Goal: Task Accomplishment & Management: Complete application form

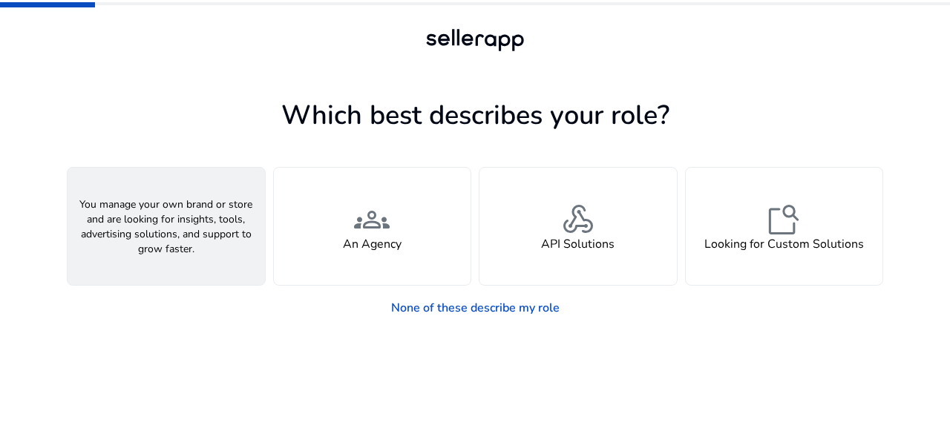
click at [184, 218] on span "person" at bounding box center [166, 220] width 36 height 36
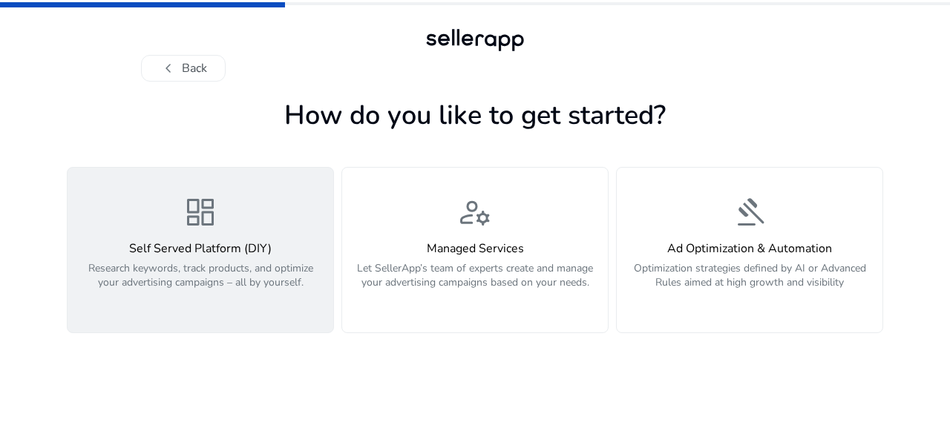
click at [195, 217] on span "dashboard" at bounding box center [201, 213] width 36 height 36
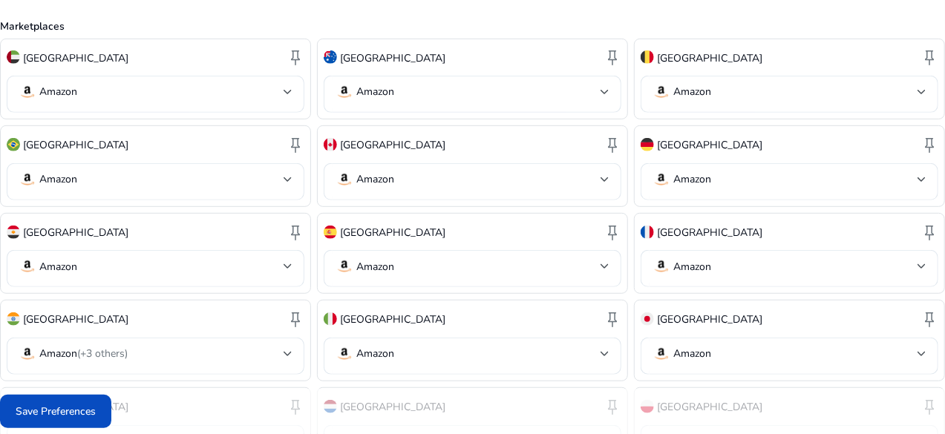
scroll to position [578, 0]
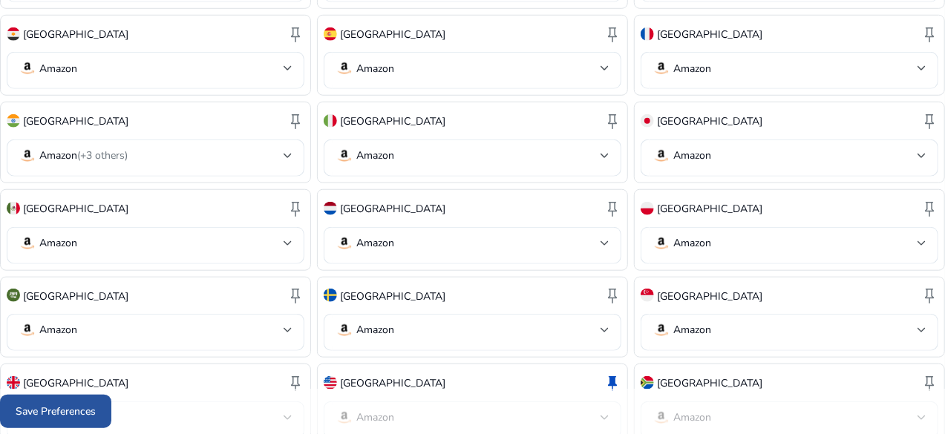
click at [96, 415] on span "Save Preferences" at bounding box center [56, 412] width 80 height 16
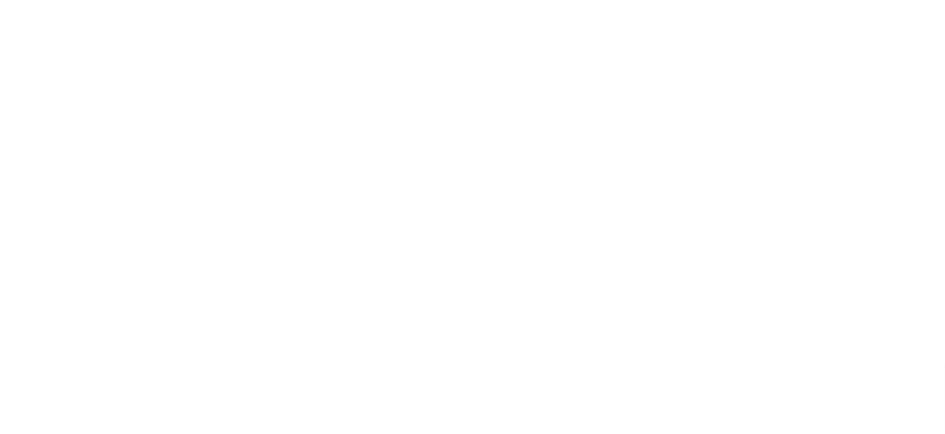
scroll to position [0, 0]
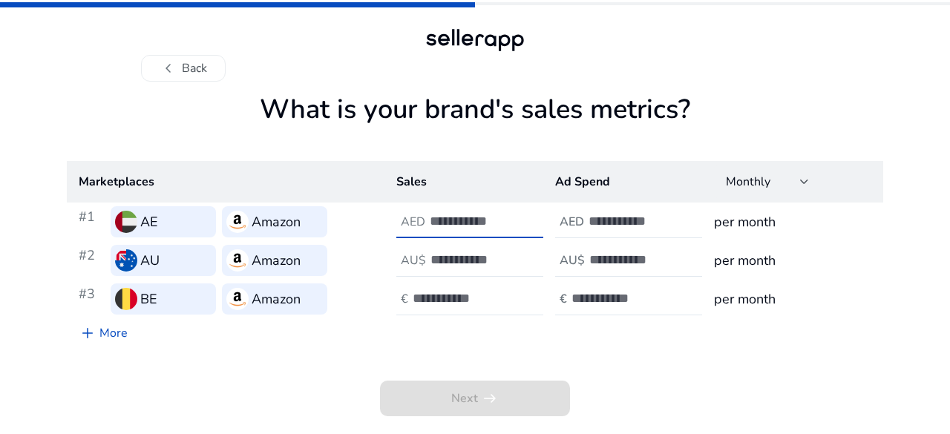
click at [494, 218] on input "number" at bounding box center [480, 221] width 100 height 16
click at [813, 229] on h3 "per month" at bounding box center [792, 222] width 157 height 21
click at [794, 284] on td "per month" at bounding box center [792, 299] width 181 height 39
click at [115, 338] on link "add More" at bounding box center [103, 333] width 73 height 30
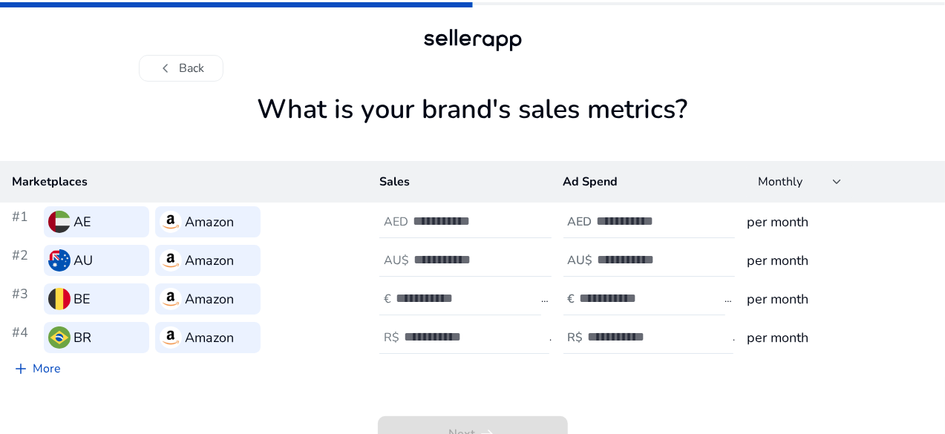
scroll to position [13, 0]
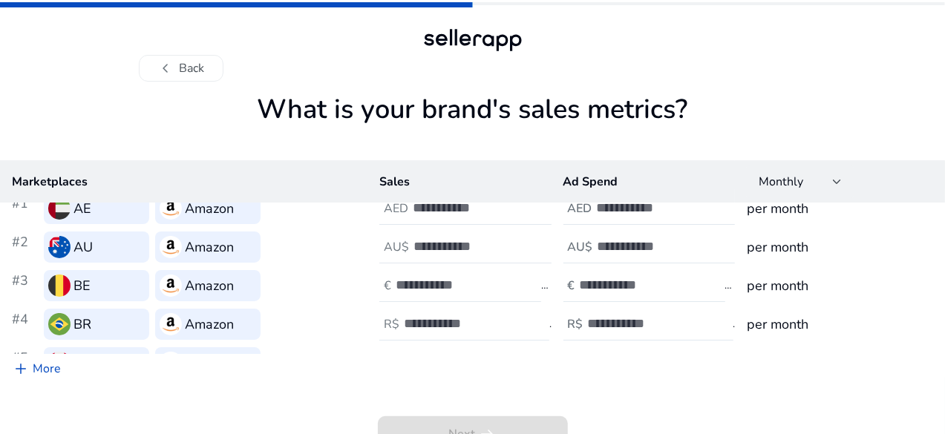
click at [695, 359] on div at bounding box center [664, 363] width 134 height 33
click at [261, 367] on div "Amazon" at bounding box center [207, 362] width 105 height 31
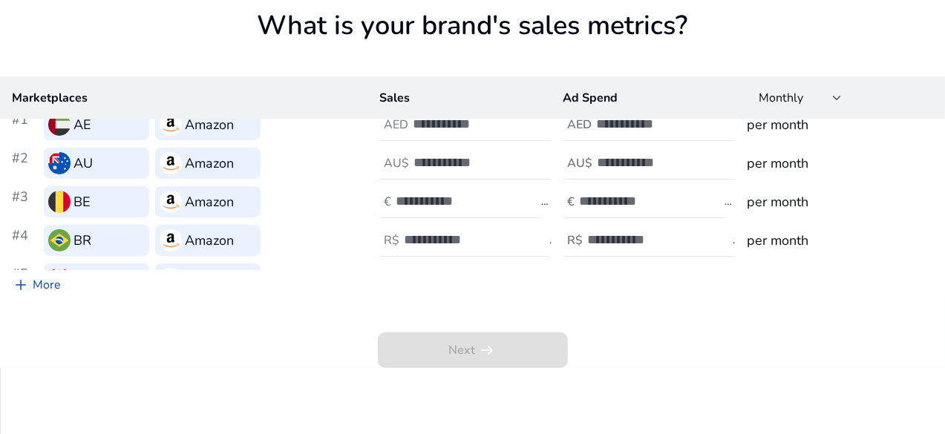
scroll to position [85, 0]
click at [73, 299] on link "add More" at bounding box center [36, 284] width 73 height 30
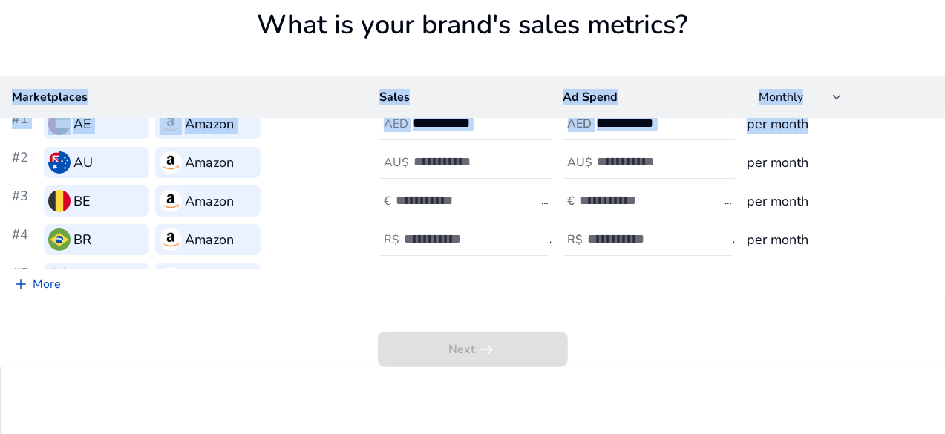
drag, startPoint x: 877, startPoint y: 137, endPoint x: 880, endPoint y: 185, distance: 47.7
click at [880, 185] on div "Marketplaces Sales Ad Spend Monthly #1 AE Amazon AED AED per month #2 AU Amazon…" at bounding box center [472, 172] width 945 height 193
click at [869, 183] on td "per month" at bounding box center [840, 201] width 210 height 39
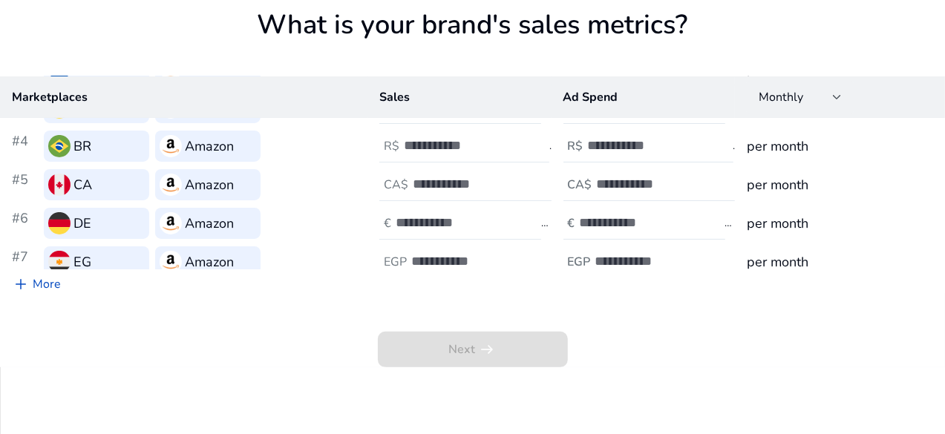
scroll to position [129, 0]
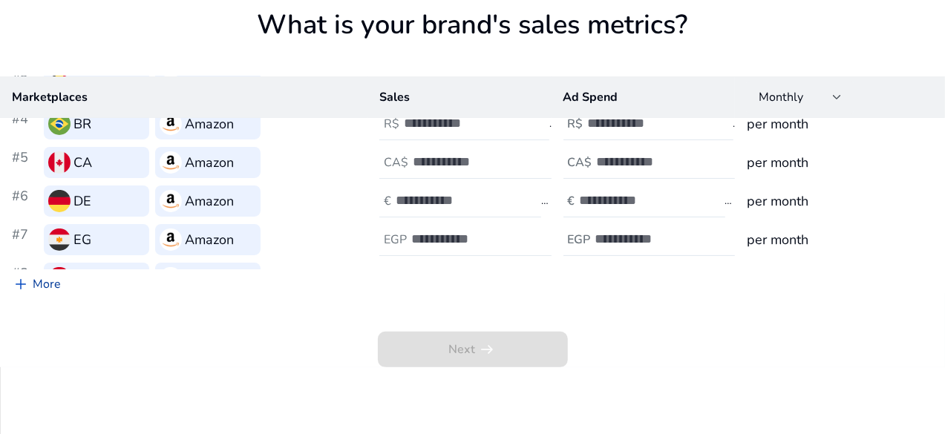
click at [73, 299] on link "add More" at bounding box center [36, 284] width 73 height 30
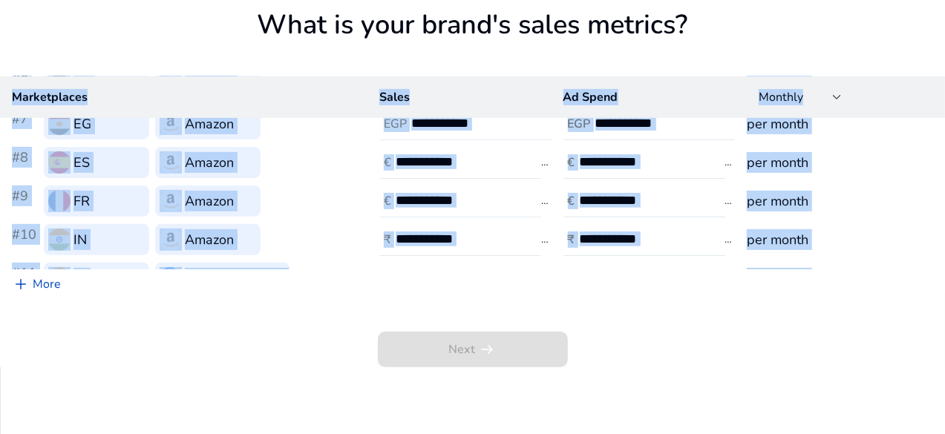
drag, startPoint x: 875, startPoint y: 304, endPoint x: 876, endPoint y: 246, distance: 57.9
click at [876, 246] on div "Marketplaces Sales Ad Spend Monthly #1 AE Amazon AED AED per month #2 AU Amazon…" at bounding box center [472, 172] width 945 height 193
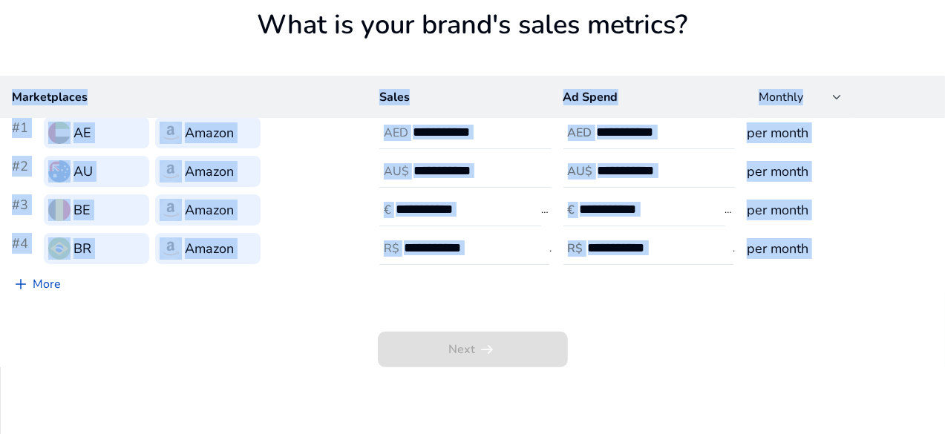
scroll to position [0, 0]
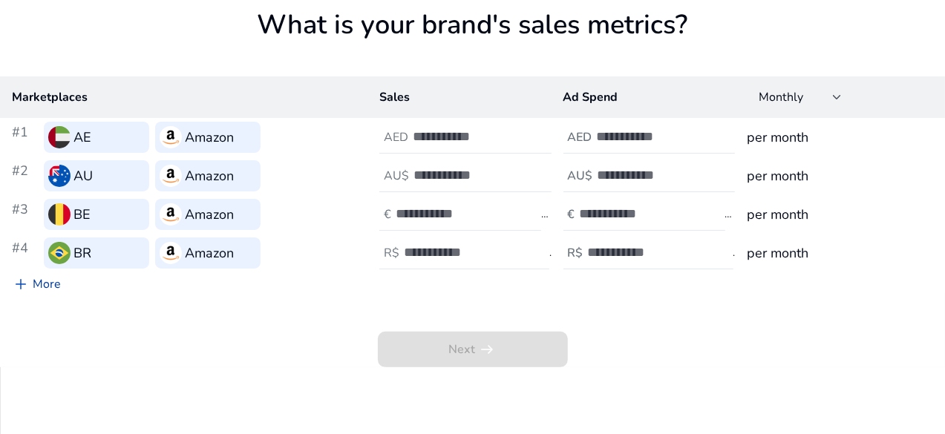
click at [73, 299] on link "add More" at bounding box center [36, 284] width 73 height 30
click at [30, 293] on span "add" at bounding box center [21, 284] width 18 height 18
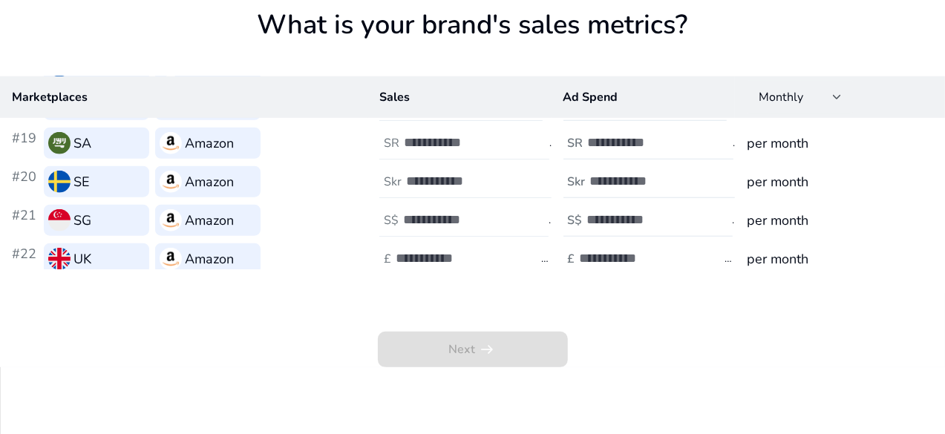
scroll to position [690, 0]
click at [496, 295] on input "number" at bounding box center [446, 296] width 100 height 16
type input "**"
click at [587, 303] on input "number" at bounding box center [630, 296] width 100 height 16
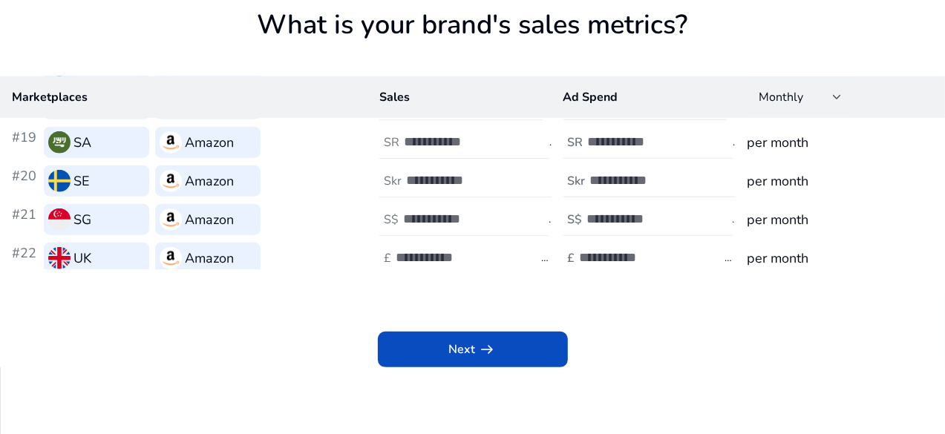
type input "**"
click at [747, 297] on h3 "per month" at bounding box center [840, 297] width 186 height 21
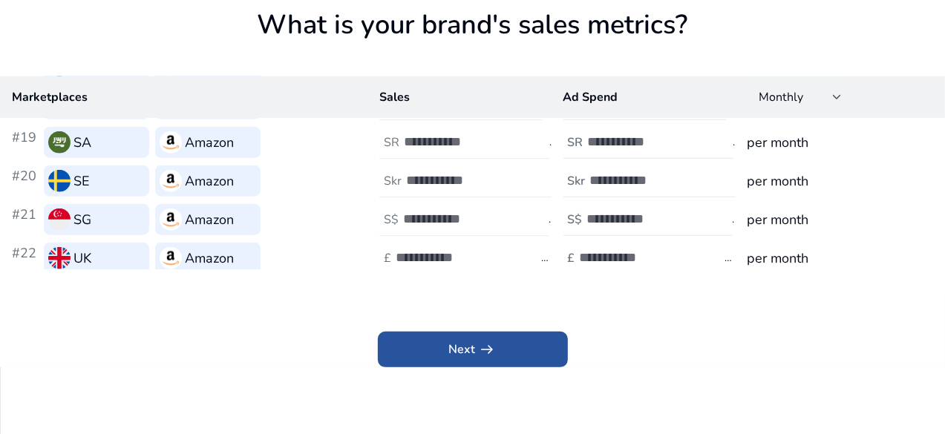
click at [491, 359] on span "arrow_right_alt" at bounding box center [488, 350] width 18 height 18
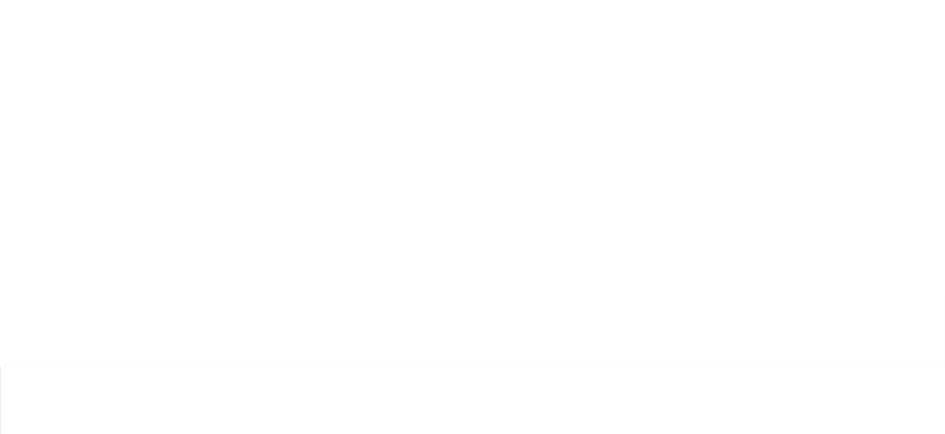
scroll to position [0, 0]
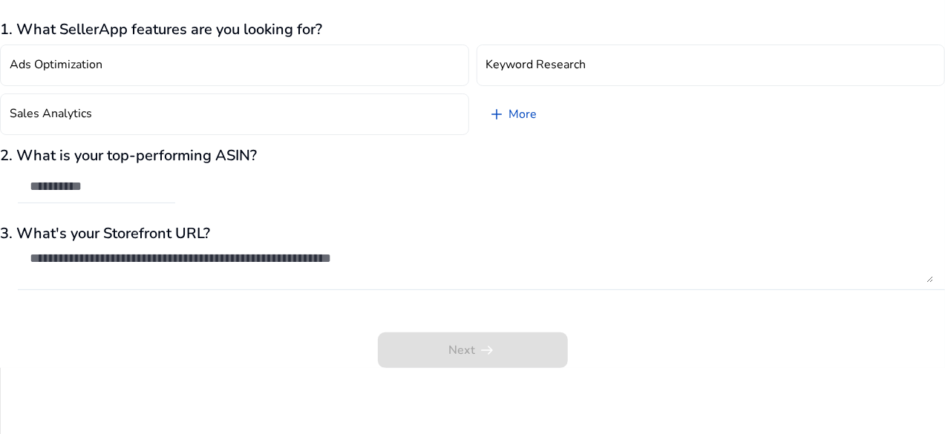
click at [716, 133] on div "Ads Optimization Keyword Research Sales Analytics add More" at bounding box center [472, 90] width 945 height 102
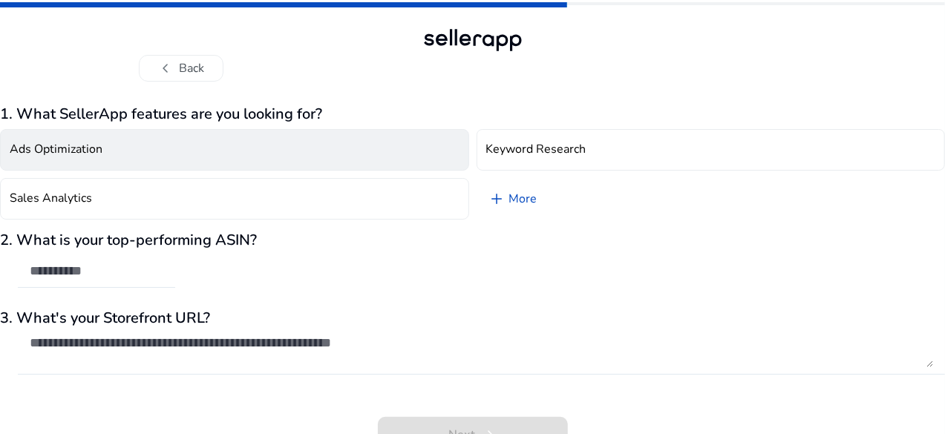
click at [303, 148] on button "Ads Optimization" at bounding box center [234, 150] width 469 height 42
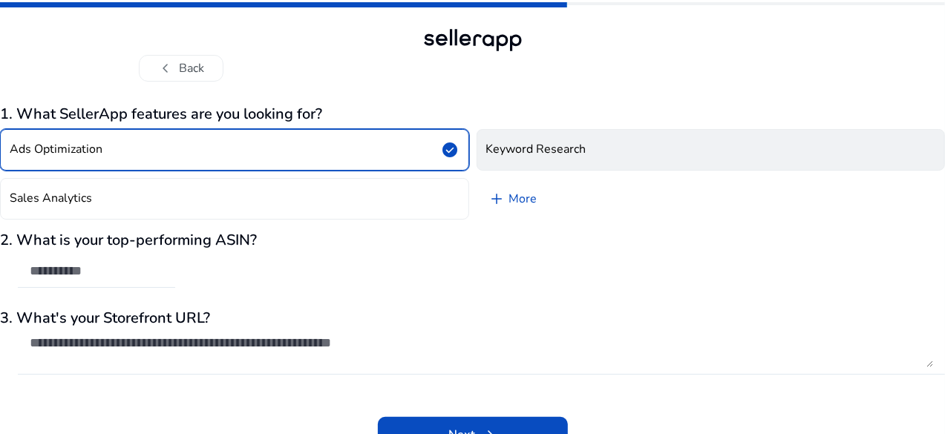
click at [523, 167] on button "Keyword Research" at bounding box center [711, 150] width 469 height 42
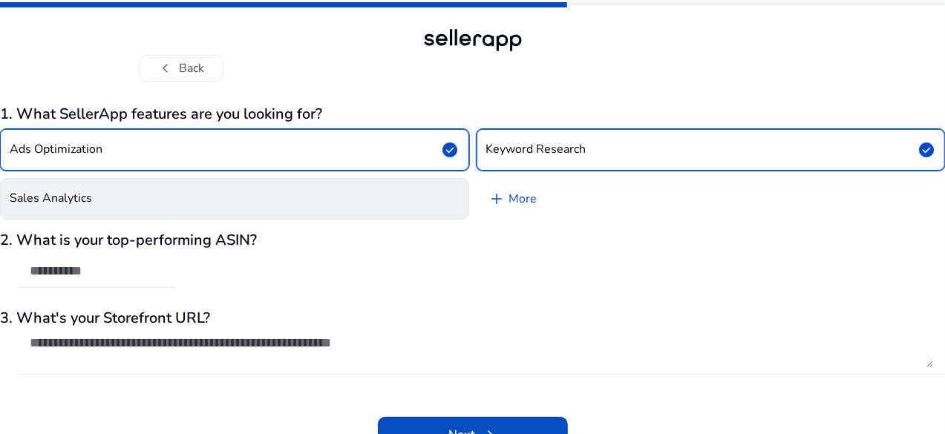
click at [352, 207] on button "Sales Analytics" at bounding box center [234, 199] width 469 height 42
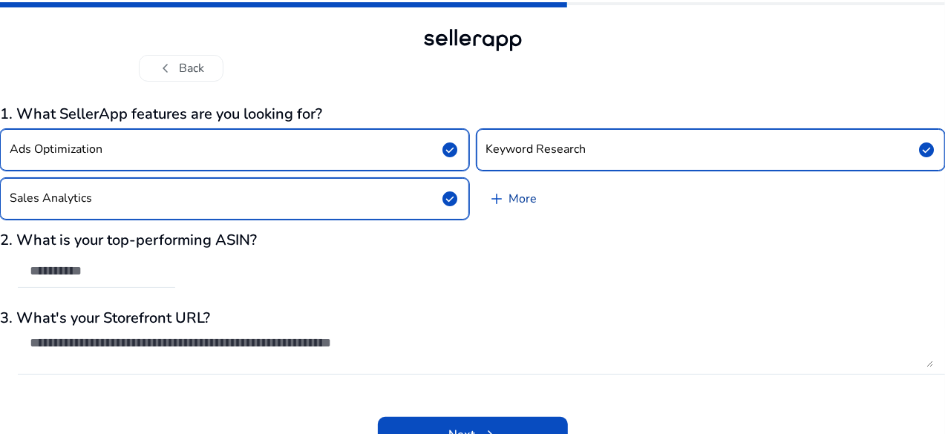
click at [509, 196] on link "add More" at bounding box center [513, 199] width 73 height 42
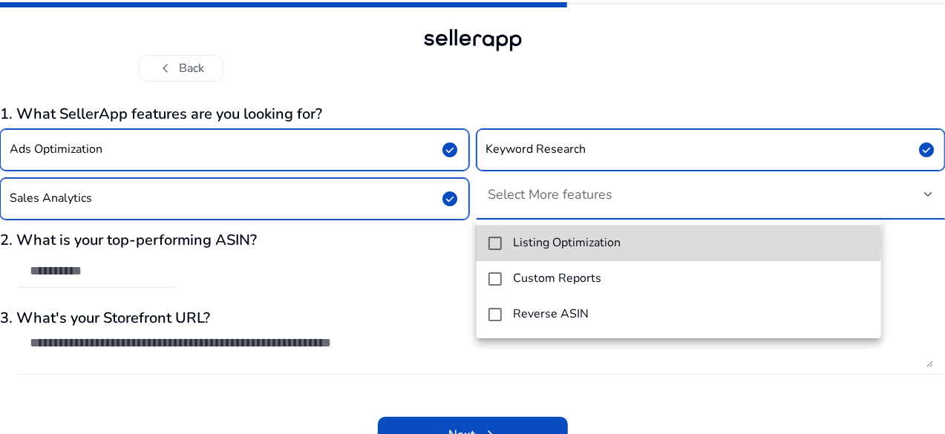
click at [491, 246] on mat-pseudo-checkbox at bounding box center [495, 243] width 13 height 13
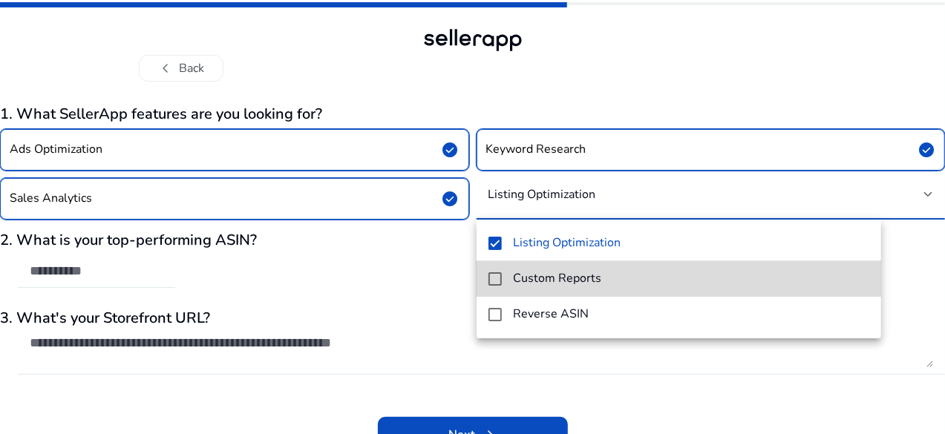
click at [492, 273] on mat-pseudo-checkbox at bounding box center [495, 278] width 13 height 13
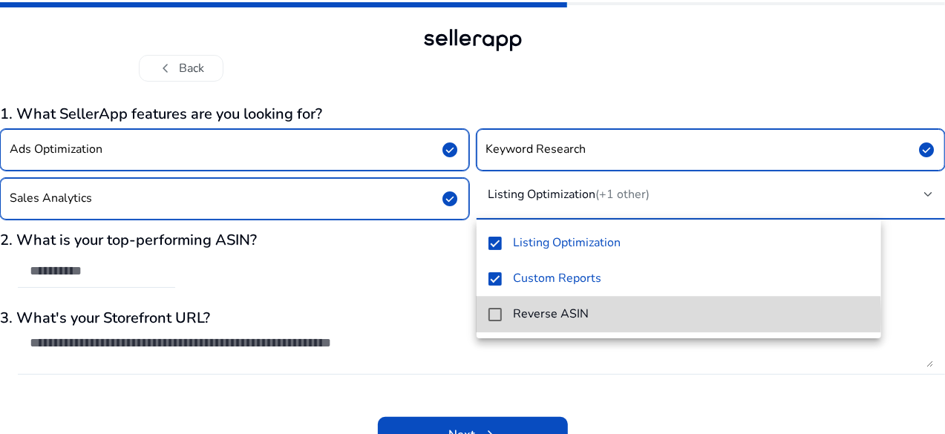
click at [494, 318] on mat-pseudo-checkbox at bounding box center [495, 314] width 13 height 13
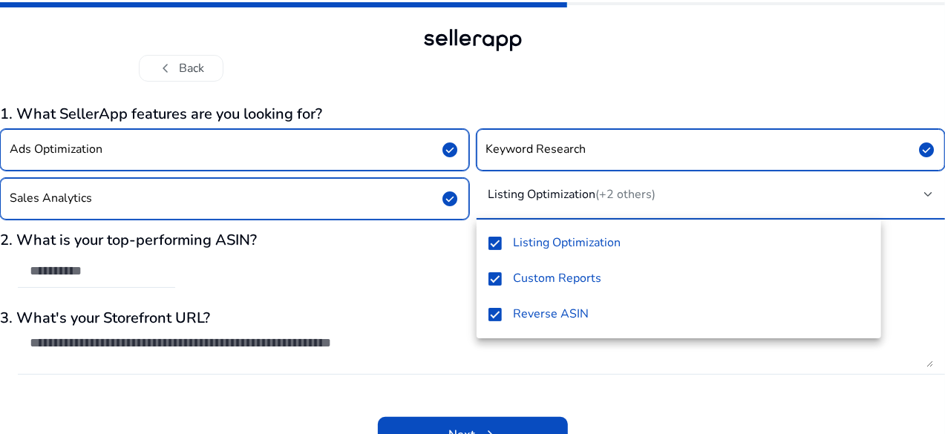
click at [638, 398] on div at bounding box center [472, 217] width 945 height 434
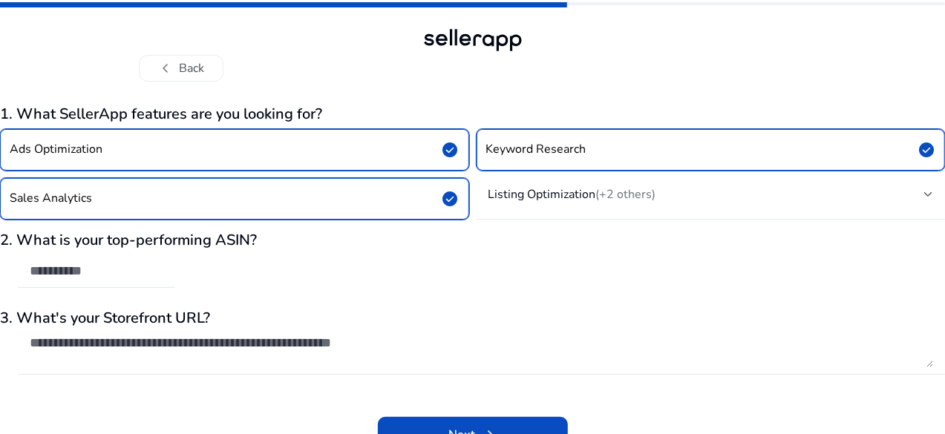
click at [247, 272] on div "2. What is your top-performing ASIN?" at bounding box center [472, 268] width 945 height 72
click at [163, 268] on input "text" at bounding box center [97, 271] width 134 height 16
click at [437, 426] on span at bounding box center [473, 435] width 190 height 36
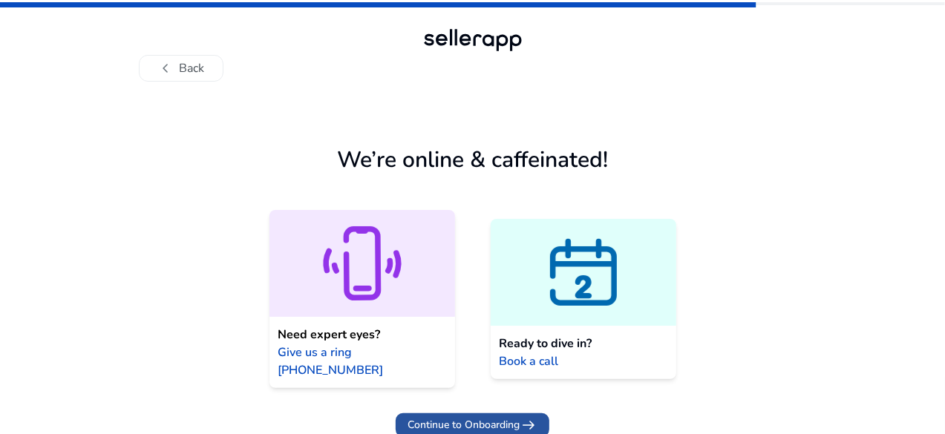
click at [457, 417] on span "Continue to Onboarding" at bounding box center [464, 425] width 112 height 16
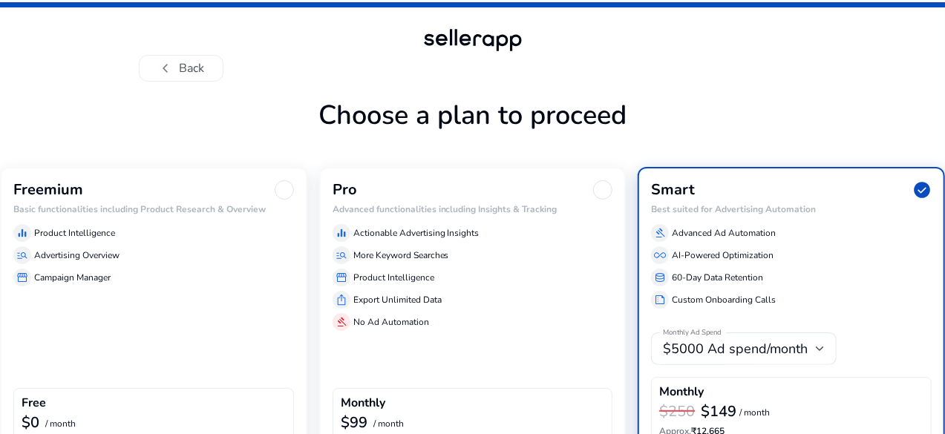
click at [943, 127] on div "chevron_left Back Choose a plan to proceed Freemium Basic functionalities inclu…" at bounding box center [472, 270] width 945 height 540
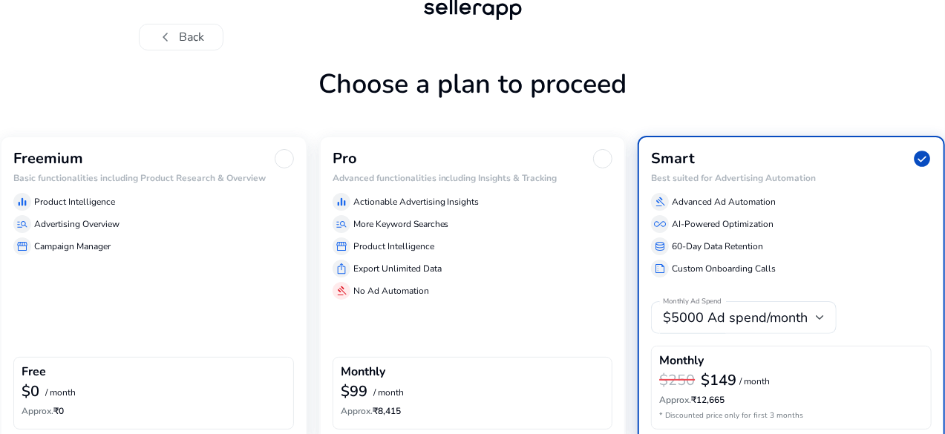
scroll to position [59, 0]
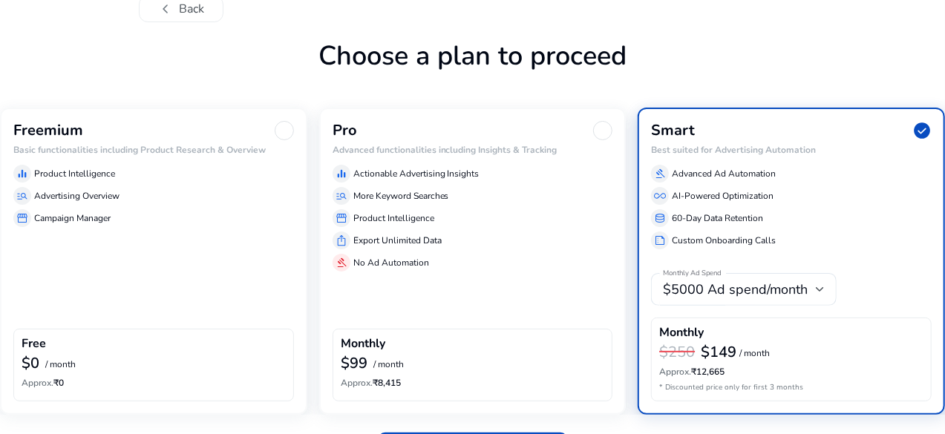
click at [178, 135] on div "Freemium" at bounding box center [153, 130] width 281 height 19
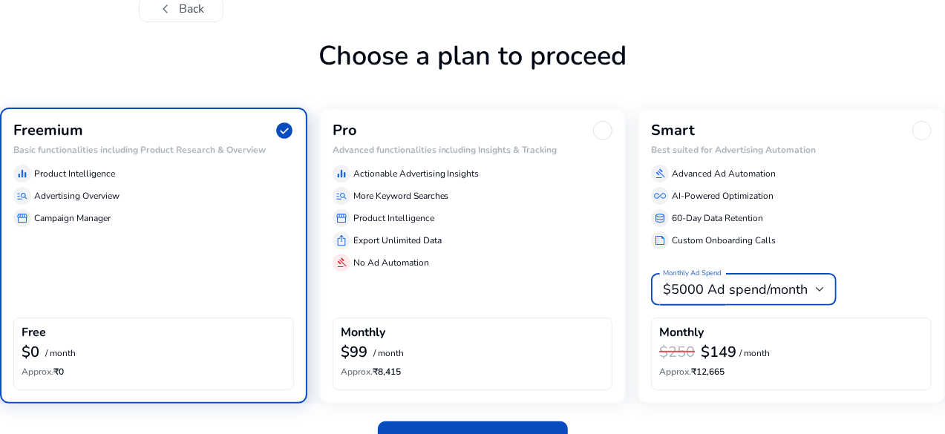
click at [777, 288] on span "$5000 Ad spend/month" at bounding box center [735, 290] width 145 height 18
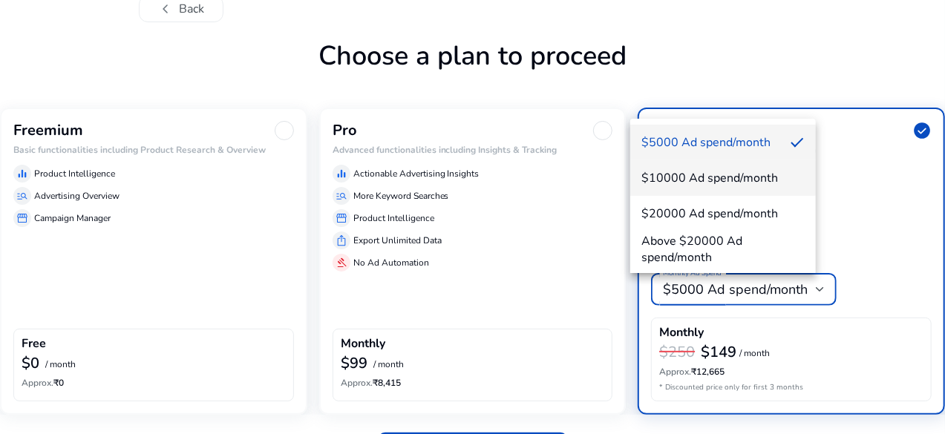
click at [750, 180] on span "$10000 Ad spend/month" at bounding box center [723, 178] width 162 height 16
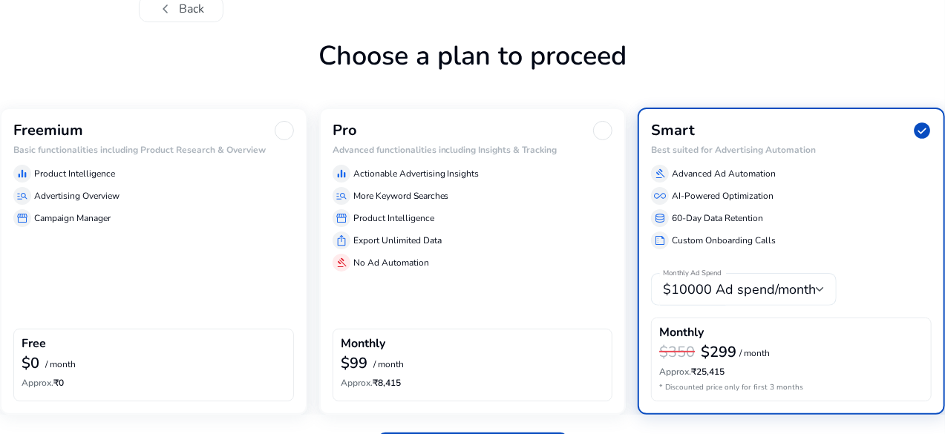
click at [766, 302] on div "$10000 Ad spend/month" at bounding box center [744, 289] width 162 height 33
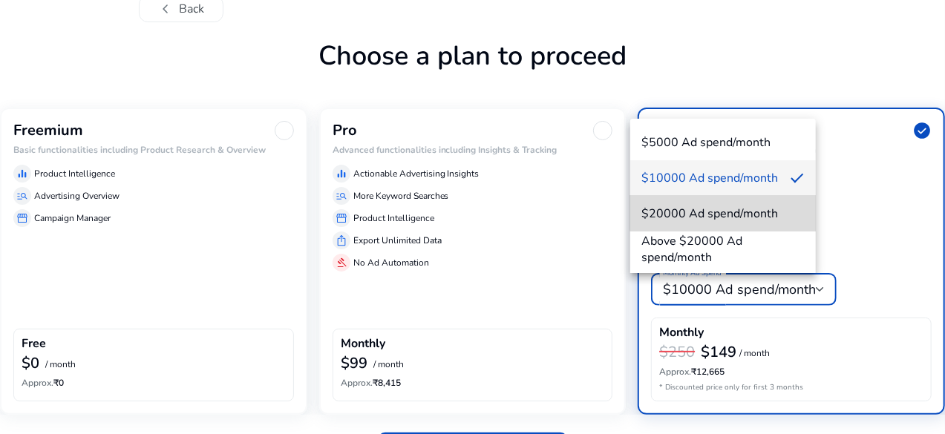
click at [736, 213] on span "$20000 Ad spend/month" at bounding box center [723, 214] width 162 height 16
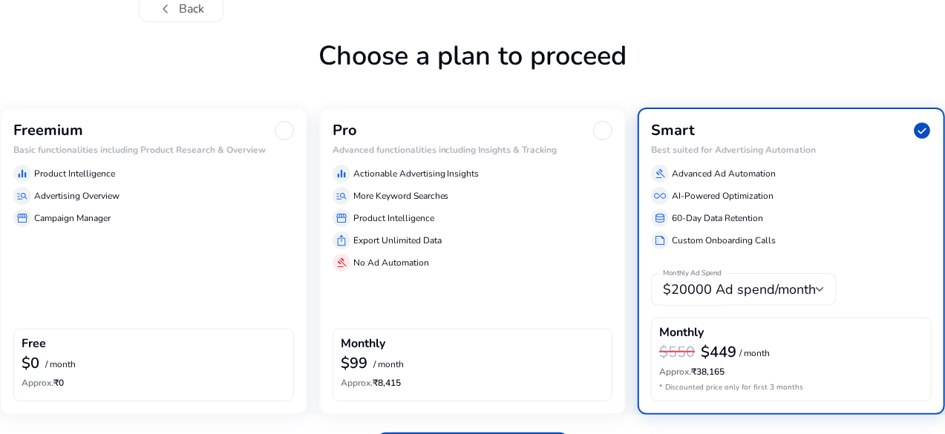
click at [737, 303] on div "$20000 Ad spend/month" at bounding box center [744, 289] width 162 height 33
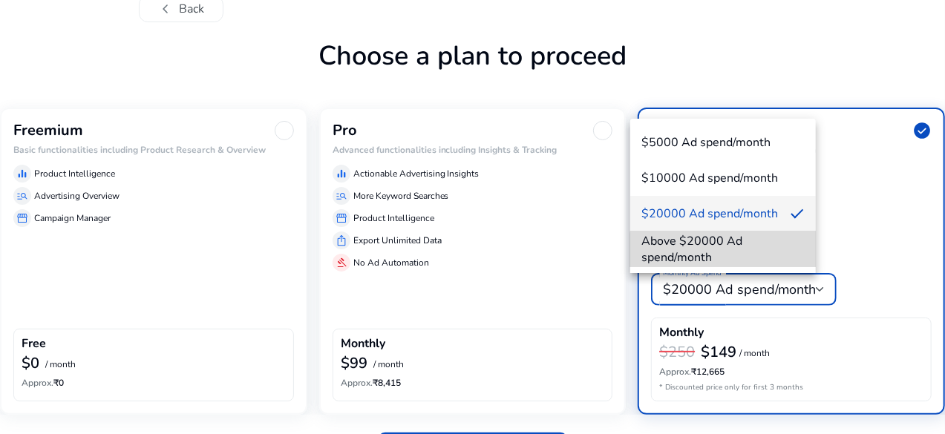
click at [723, 254] on span "Above $20000 Ad spend/month" at bounding box center [723, 249] width 162 height 33
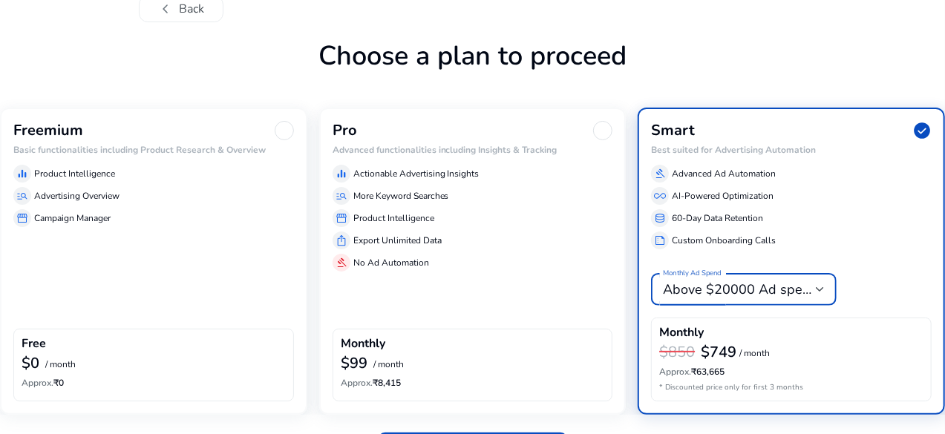
click at [733, 298] on span "Above $20000 Ad spend/month" at bounding box center [761, 290] width 196 height 18
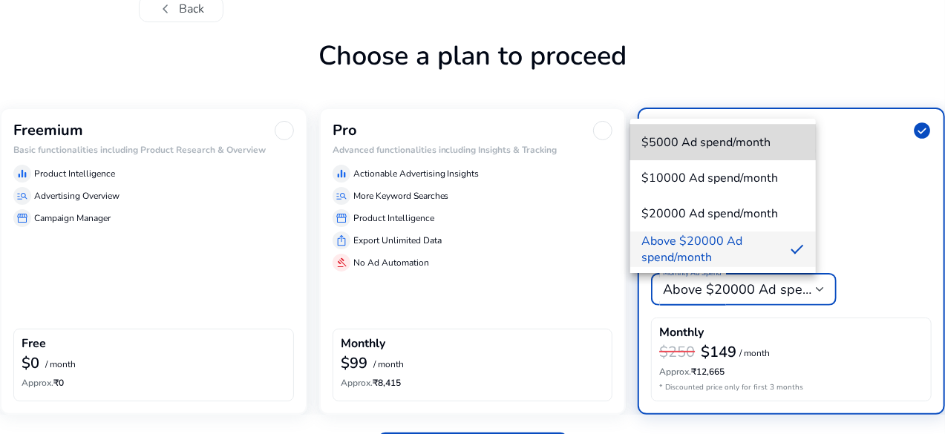
click at [708, 147] on span "$5000 Ad spend/month" at bounding box center [723, 142] width 162 height 16
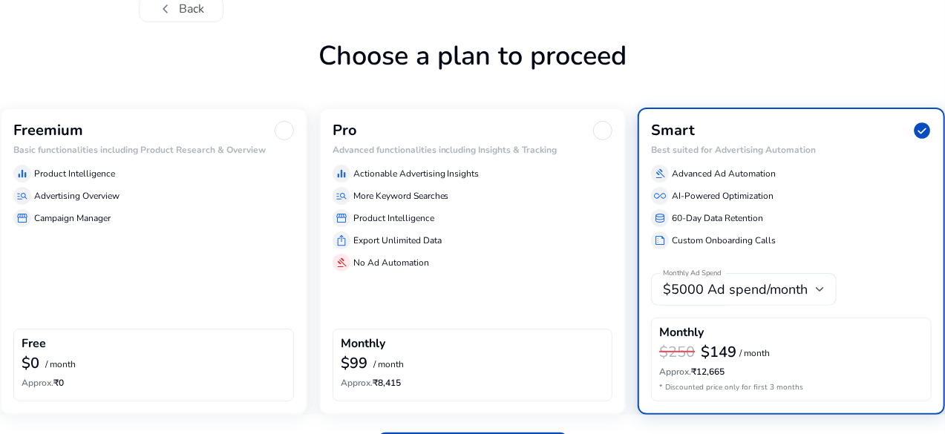
click at [753, 305] on div "$5000 Ad spend/month" at bounding box center [744, 289] width 162 height 33
click at [403, 134] on div "Pro" at bounding box center [473, 130] width 281 height 19
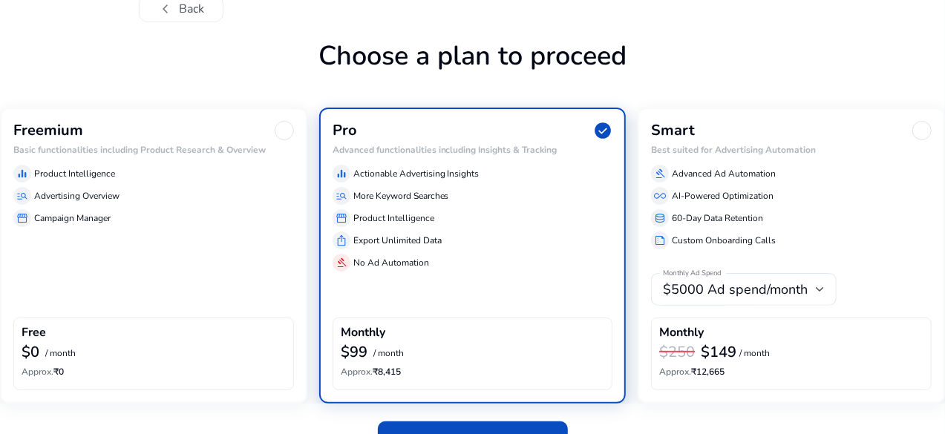
click at [385, 339] on h4 "Monthly" at bounding box center [363, 333] width 45 height 14
click at [402, 352] on p "/ month" at bounding box center [388, 354] width 30 height 10
click at [220, 200] on div "manage_search Advertising Overview" at bounding box center [153, 196] width 281 height 18
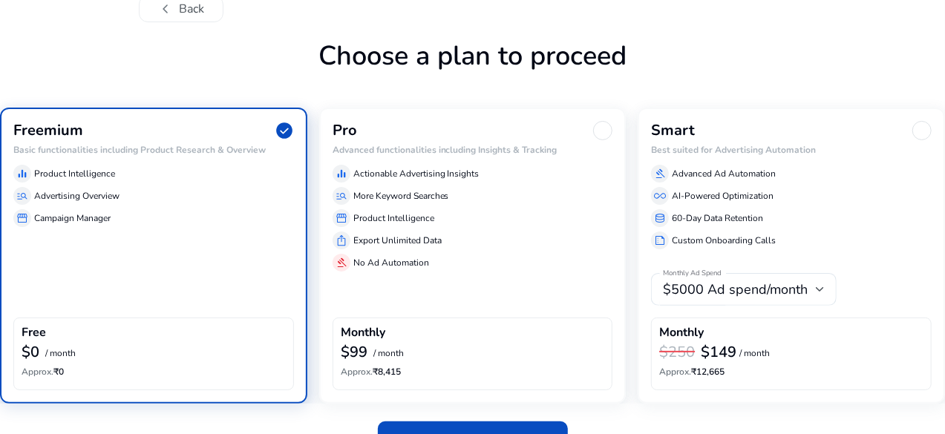
click at [908, 346] on div "chevron_left Back Choose a plan to proceed Freemium check_circle Basic function…" at bounding box center [472, 205] width 945 height 529
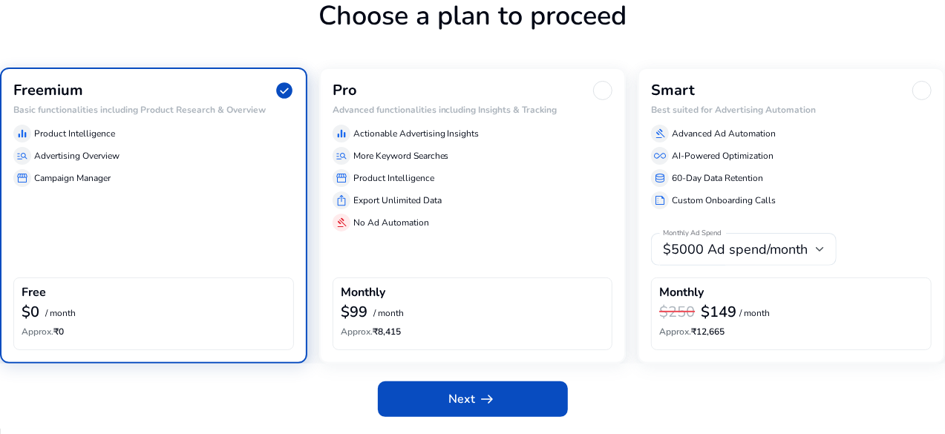
scroll to position [116, 0]
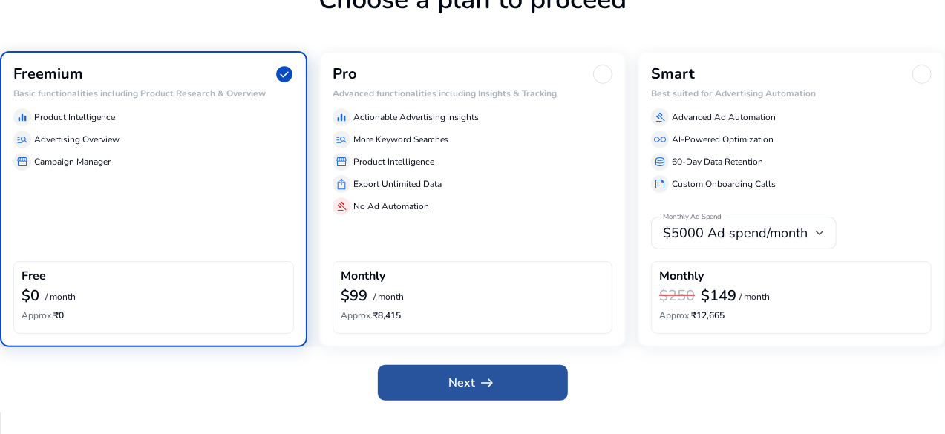
click at [505, 369] on span at bounding box center [473, 383] width 190 height 36
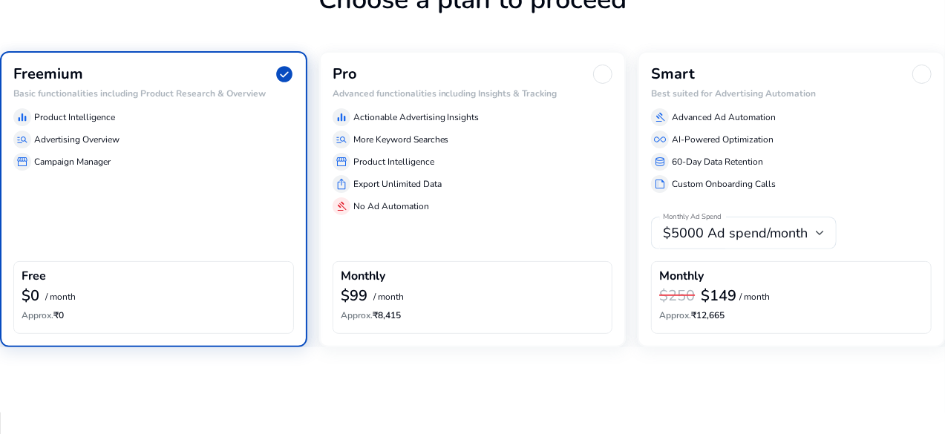
scroll to position [89, 0]
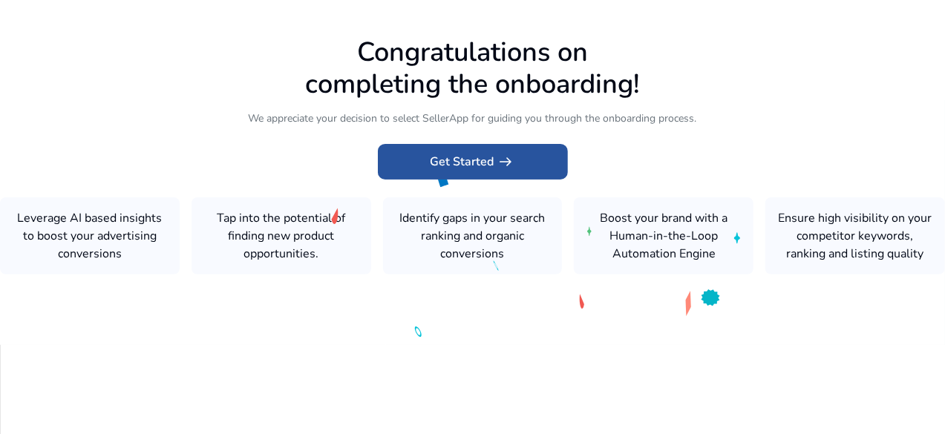
click at [453, 153] on span "Get Started arrow_right_alt" at bounding box center [473, 162] width 85 height 18
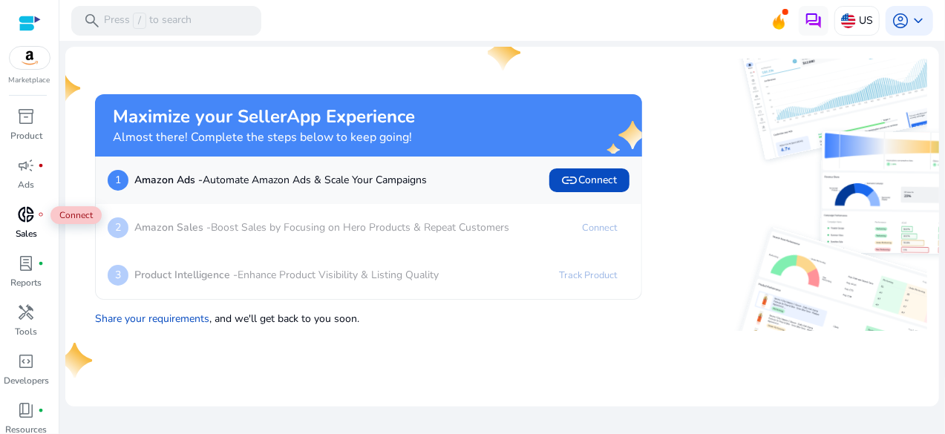
click at [30, 222] on span "donut_small" at bounding box center [27, 215] width 18 height 18
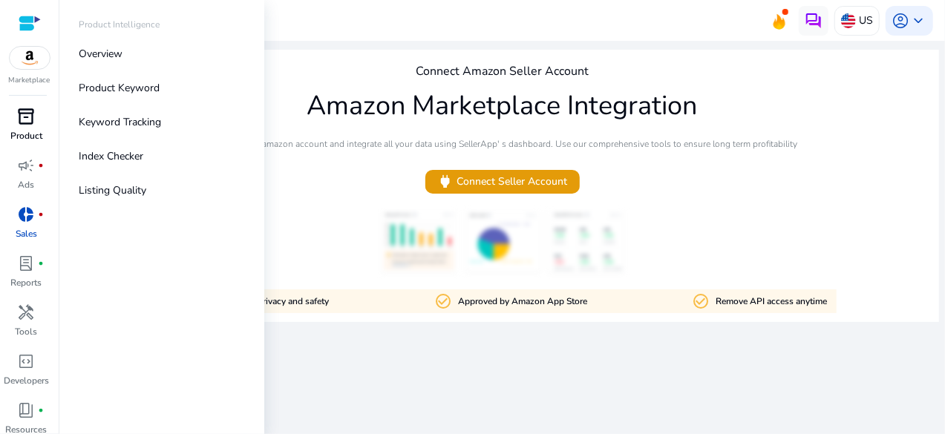
click at [27, 122] on span "inventory_2" at bounding box center [27, 117] width 18 height 18
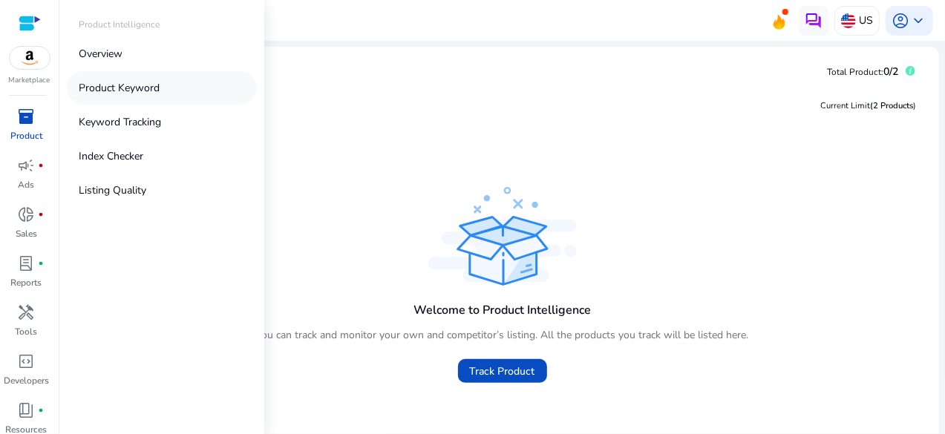
click at [101, 90] on p "Product Keyword" at bounding box center [119, 88] width 81 height 16
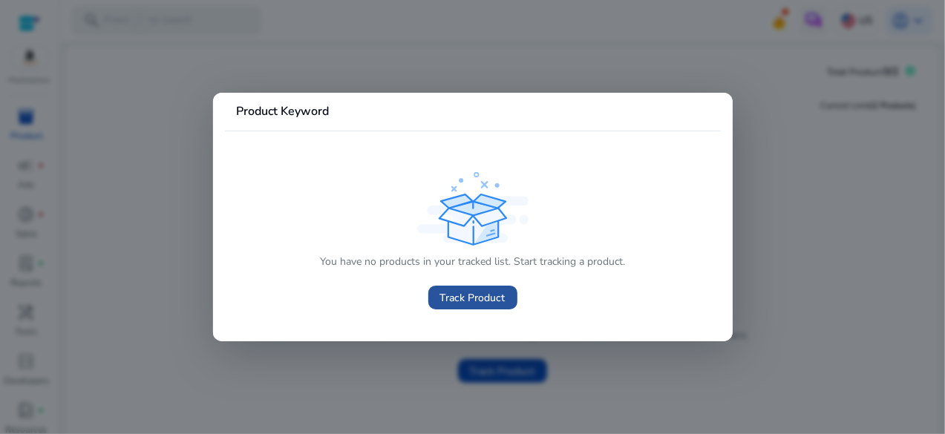
click at [465, 307] on span at bounding box center [472, 298] width 89 height 36
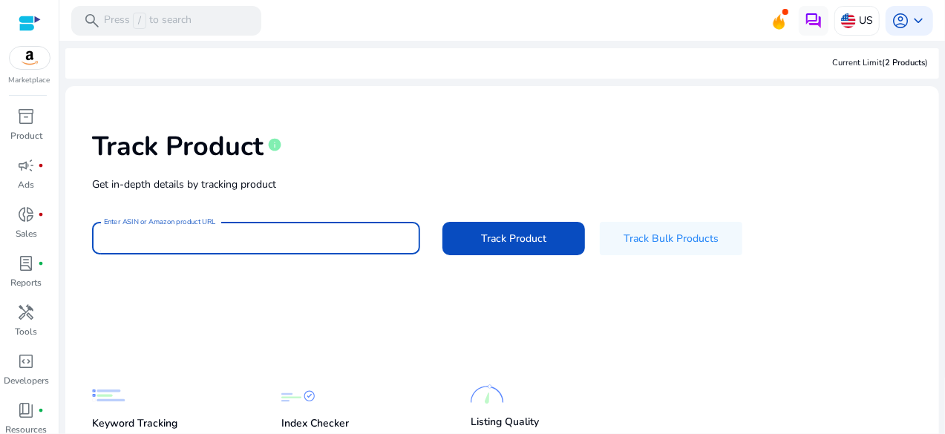
click at [368, 235] on input "Enter ASIN or Amazon product URL" at bounding box center [256, 238] width 304 height 16
click at [312, 236] on input "Enter ASIN or Amazon product URL" at bounding box center [256, 238] width 304 height 16
paste input "**********"
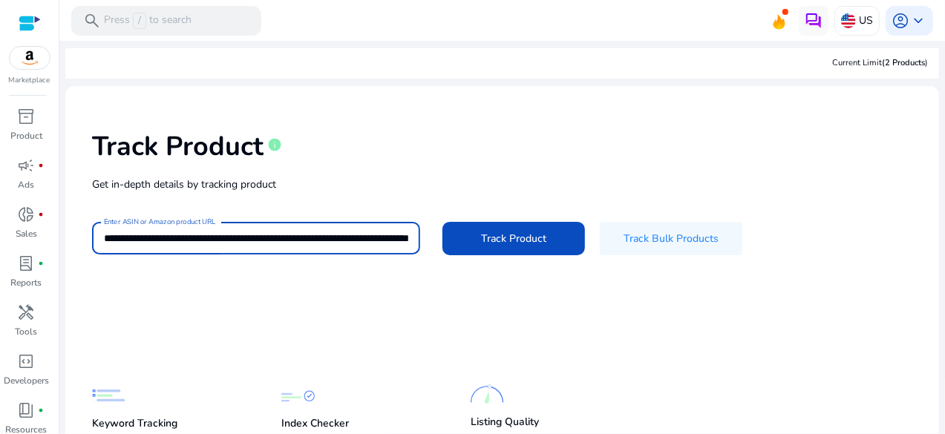
scroll to position [0, 128]
type input "**********"
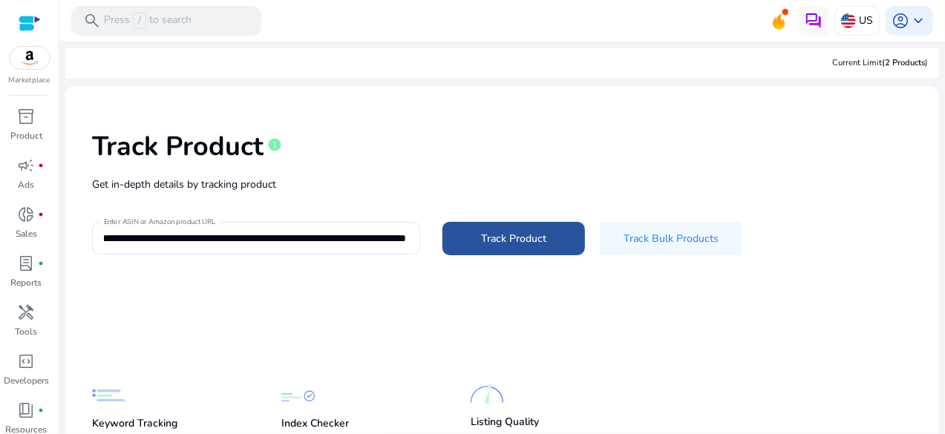
scroll to position [0, 0]
click at [506, 244] on span "Track Product" at bounding box center [513, 239] width 65 height 16
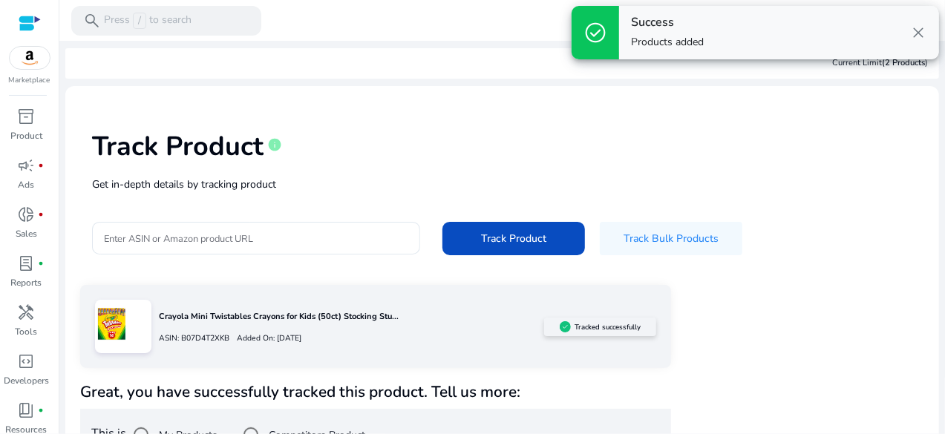
click at [918, 31] on span "close" at bounding box center [918, 33] width 18 height 18
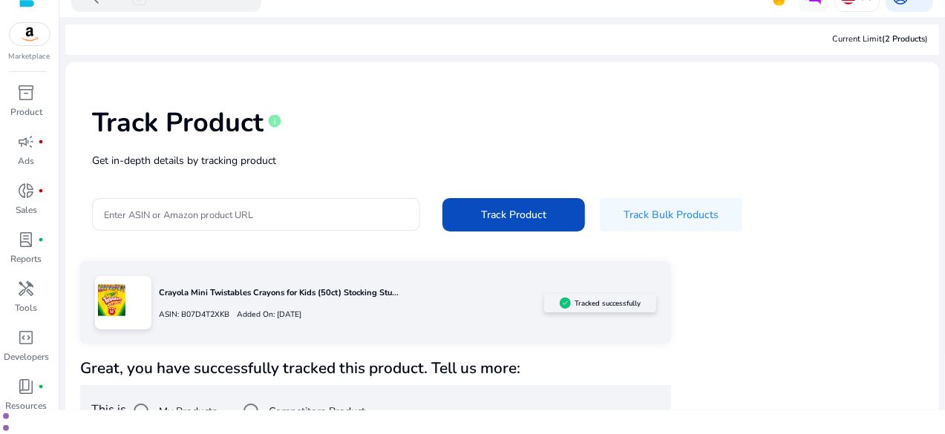
scroll to position [116, 0]
click at [636, 261] on div "Crayola Mini Twistables Crayons for Kids (50ct) Stocking Stu... ASIN: B07D4T2XK…" at bounding box center [375, 349] width 591 height 176
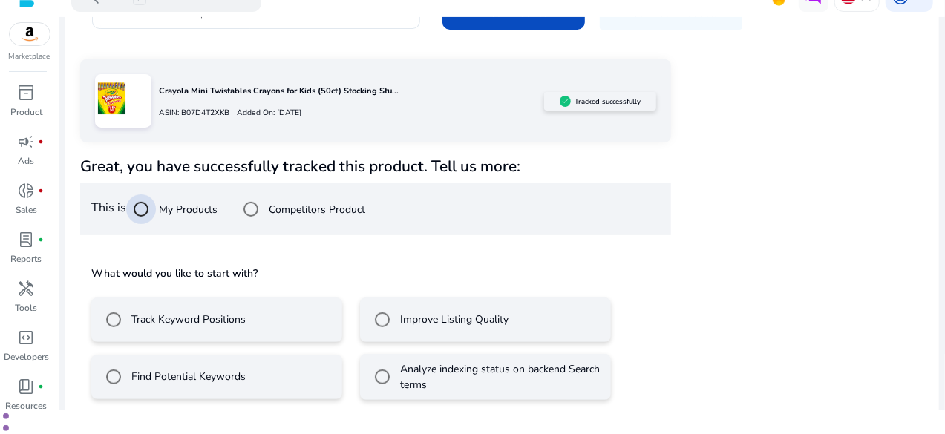
scroll to position [213, 0]
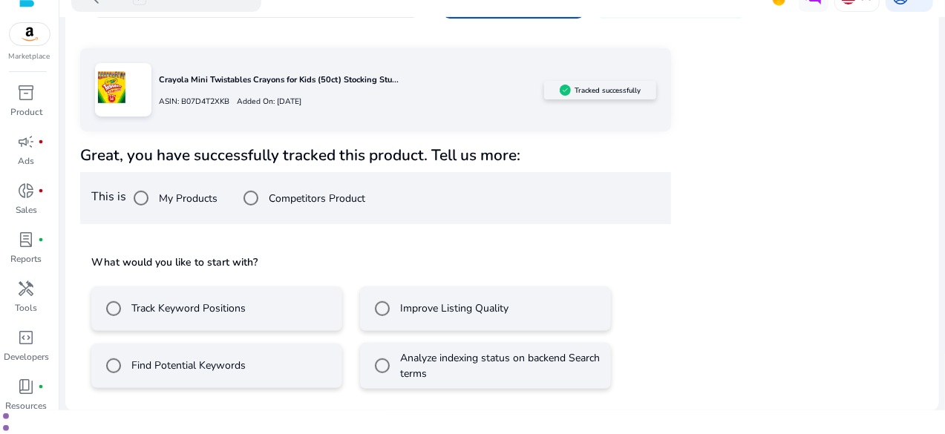
click at [257, 344] on mat-radio-button "Find Potential Keywords" at bounding box center [216, 366] width 251 height 45
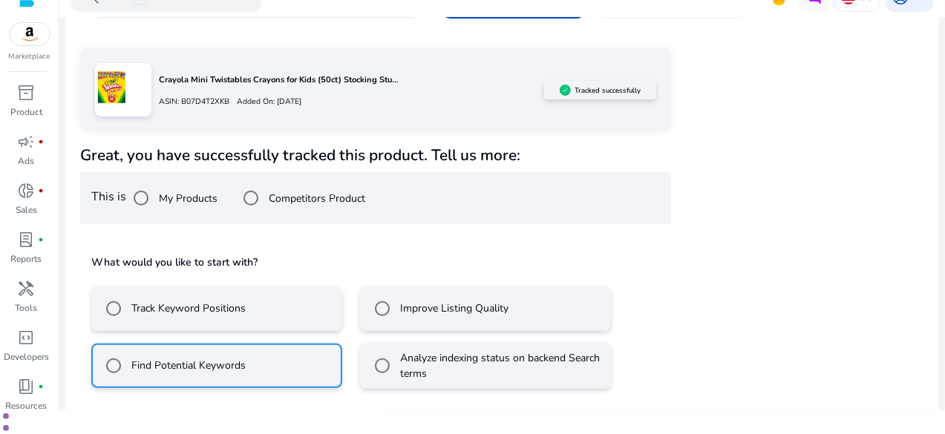
scroll to position [116, 0]
click at [206, 301] on label "Track Keyword Positions" at bounding box center [186, 309] width 117 height 16
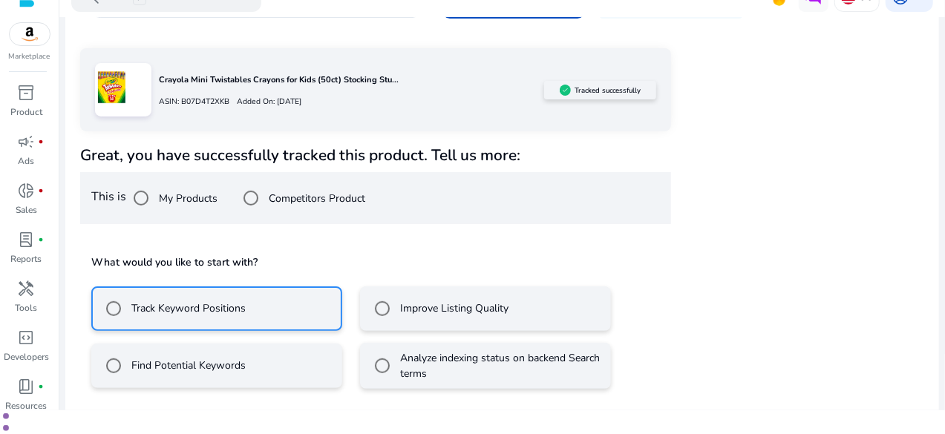
click at [209, 351] on div "Find Potential Keywords" at bounding box center [172, 366] width 147 height 30
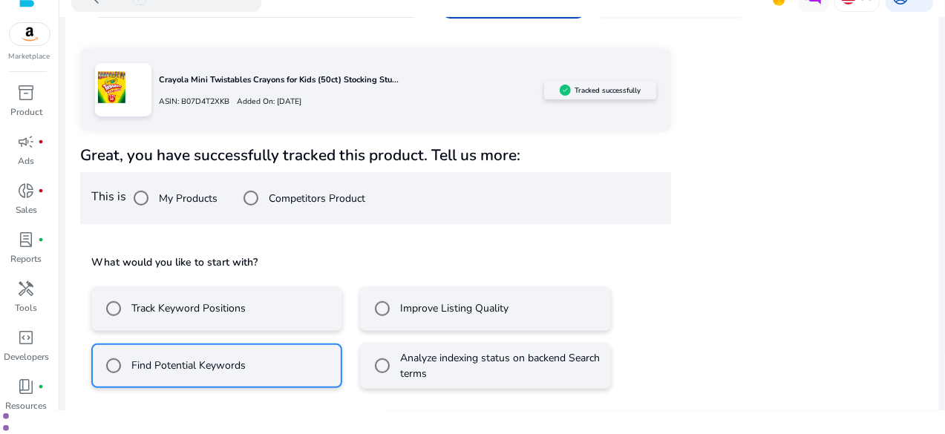
click at [634, 321] on html "We recommend switching to desktop view for the best experience. Marketplace inv…" at bounding box center [472, 205] width 945 height 458
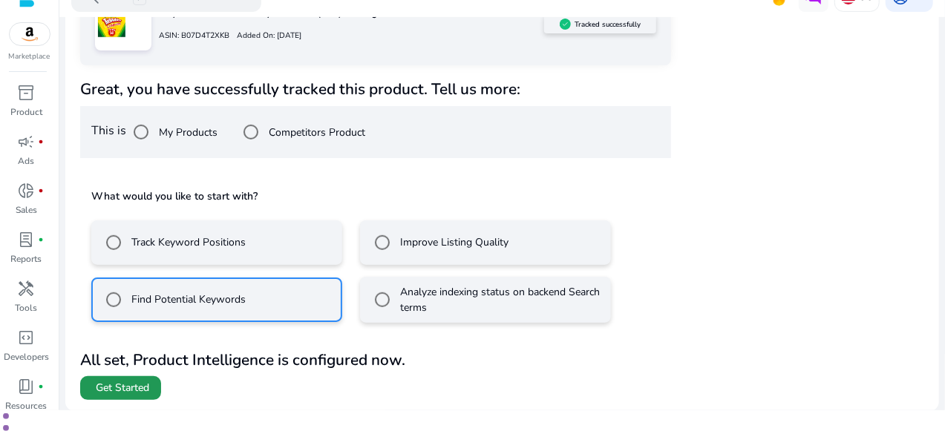
click at [131, 381] on span "Get Started" at bounding box center [122, 388] width 53 height 15
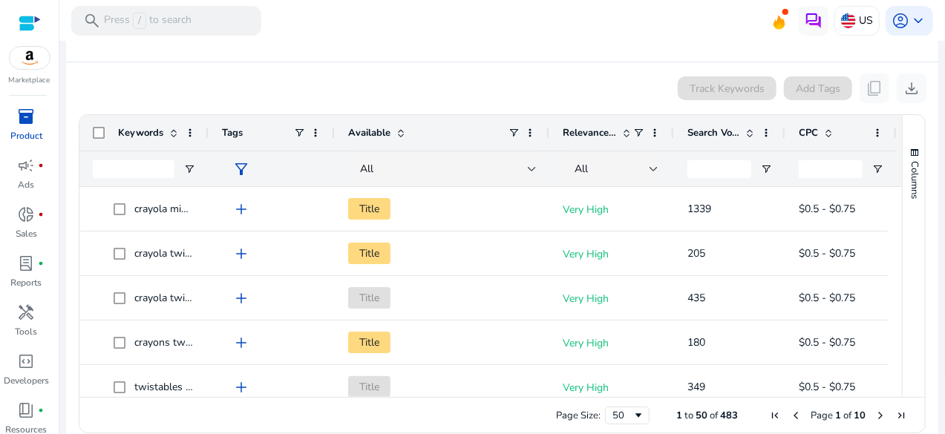
scroll to position [285, 0]
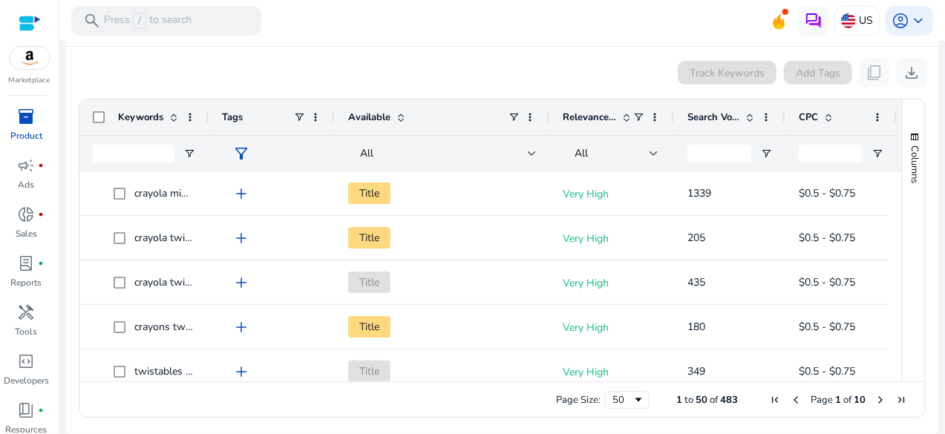
click at [610, 120] on span "Relevance Score" at bounding box center [589, 117] width 53 height 13
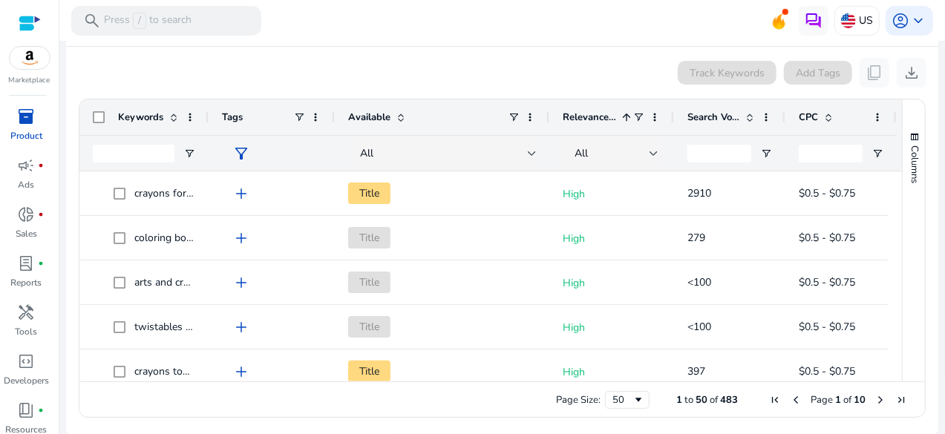
click at [610, 120] on span "Relevance Score" at bounding box center [589, 117] width 53 height 13
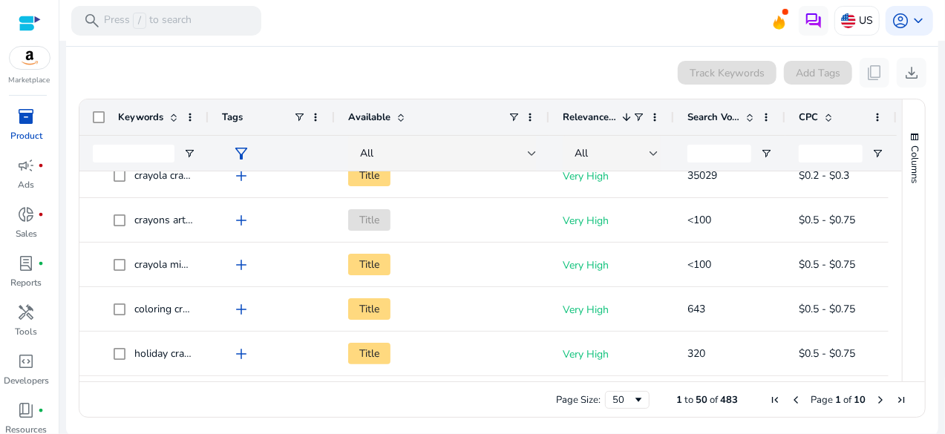
scroll to position [0, 0]
